Goal: Navigation & Orientation: Go to known website

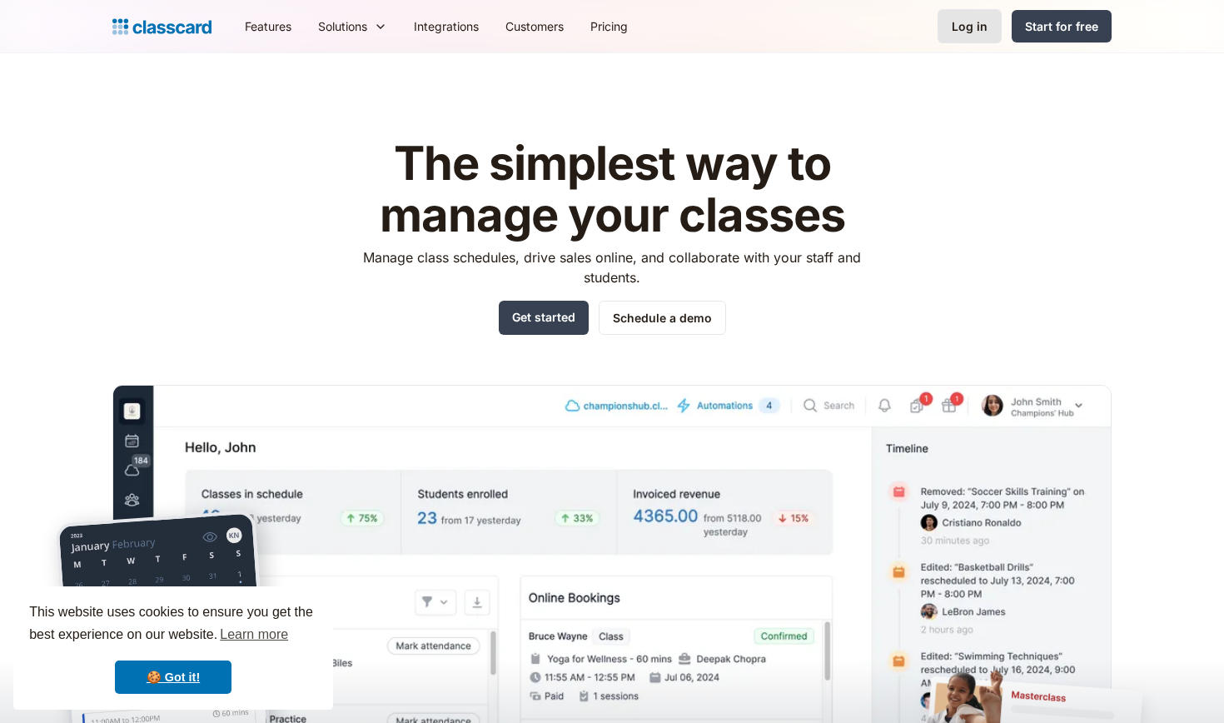
click at [995, 32] on link "Log in" at bounding box center [970, 26] width 64 height 34
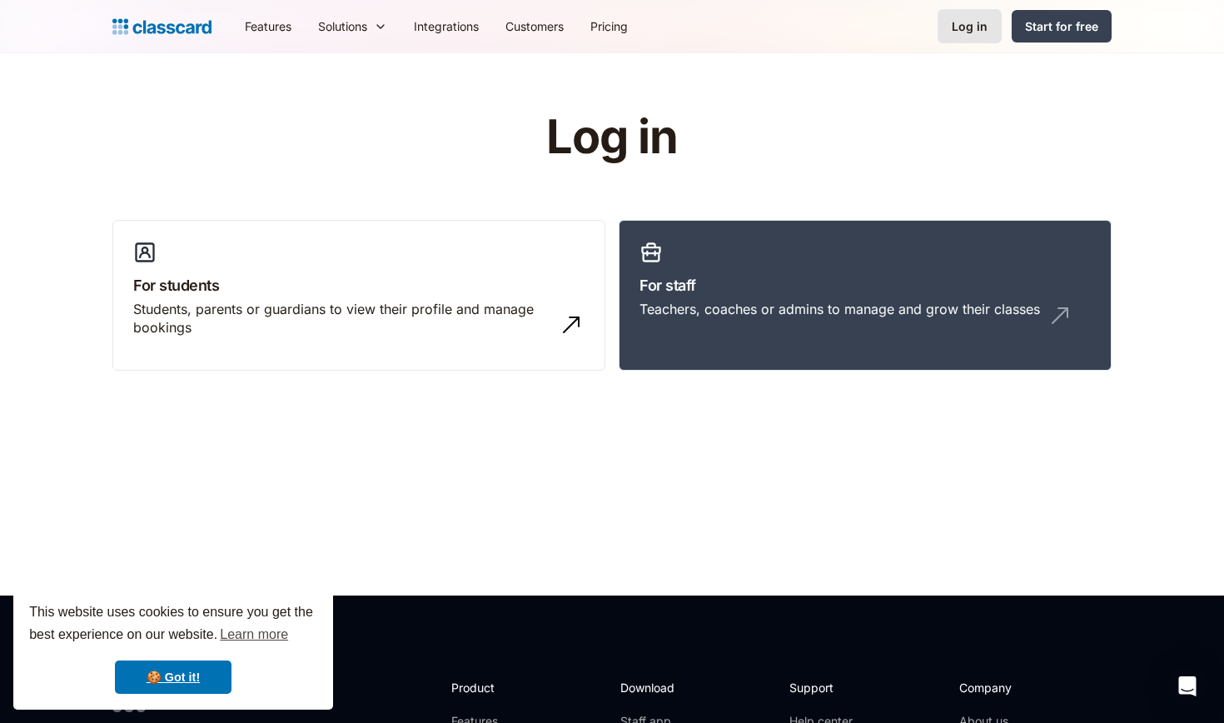
click at [991, 30] on link "Log in" at bounding box center [970, 26] width 64 height 34
click at [182, 676] on link "🍪 Got it!" at bounding box center [173, 677] width 117 height 33
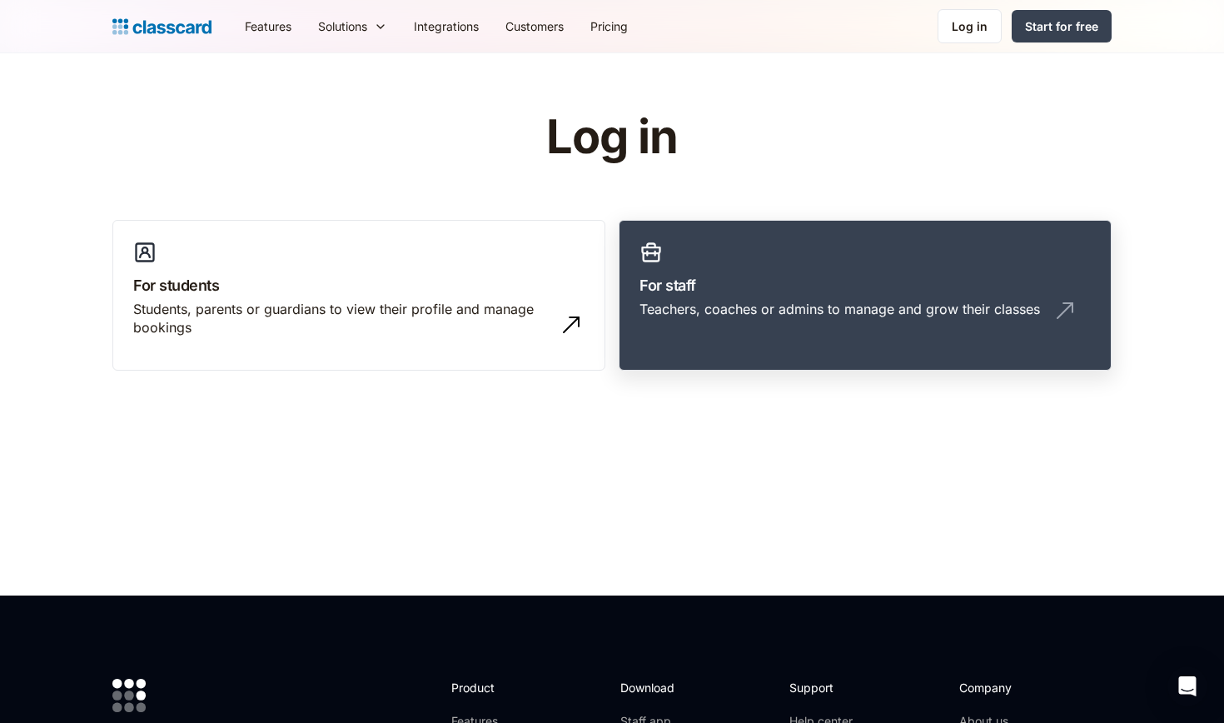
click at [759, 292] on h3 "For staff" at bounding box center [865, 285] width 451 height 22
